Goal: Task Accomplishment & Management: Manage account settings

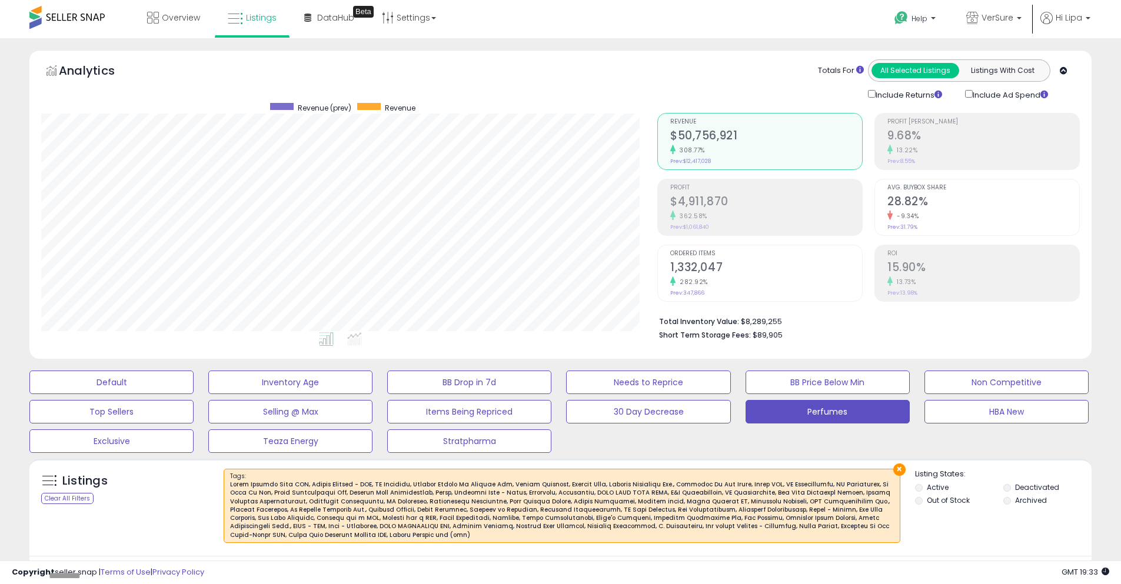
select select "**"
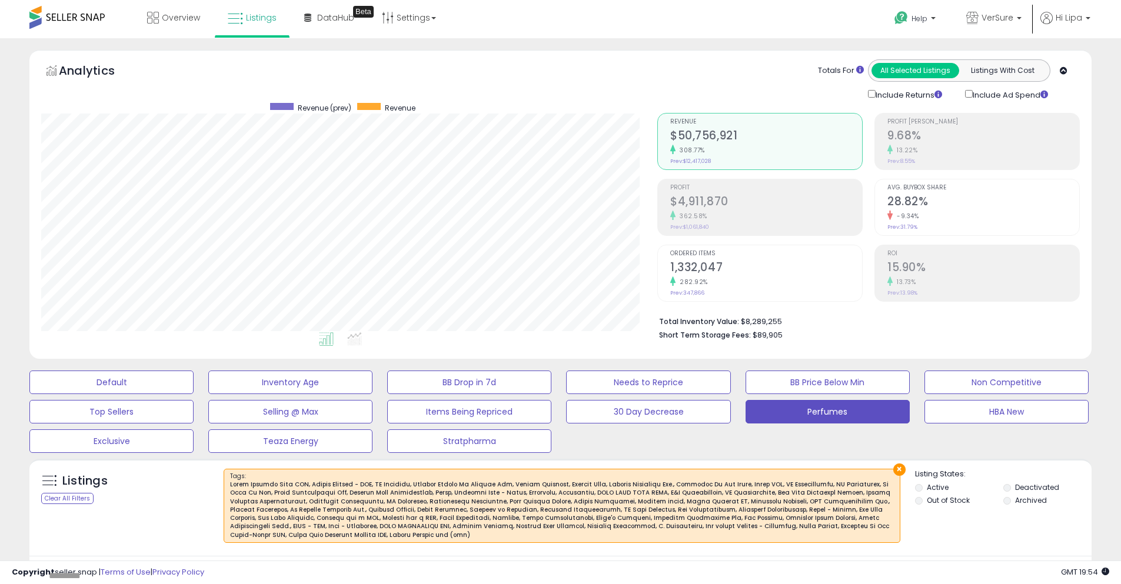
scroll to position [241, 616]
select select "**"
